Goal: Browse casually

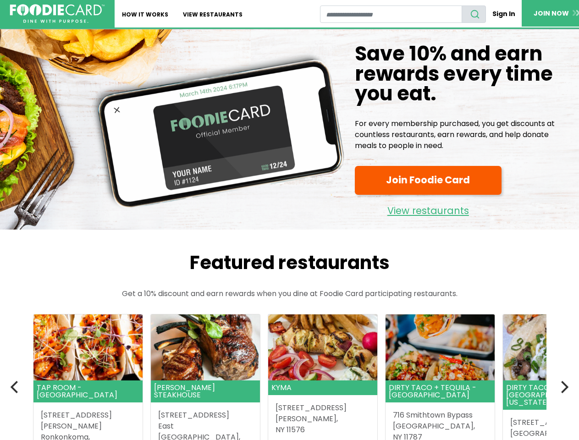
click at [16, 387] on icon "Previous" at bounding box center [15, 387] width 12 height 12
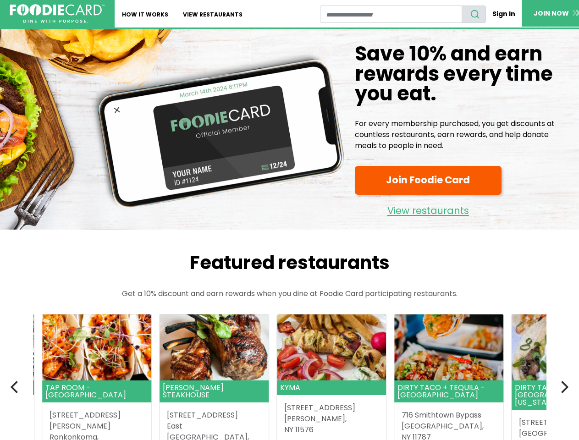
click at [564, 387] on icon "Next" at bounding box center [564, 387] width 12 height 12
